Goal: Navigation & Orientation: Go to known website

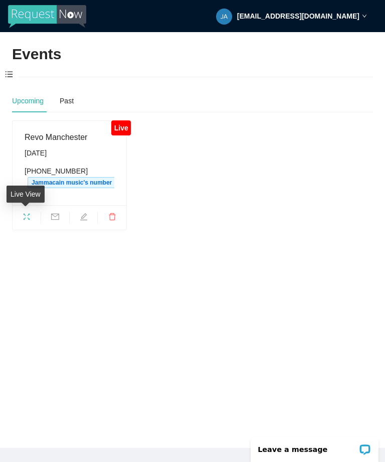
click at [24, 214] on icon "fullscreen" at bounding box center [27, 216] width 7 height 7
